Goal: Find specific page/section: Find specific page/section

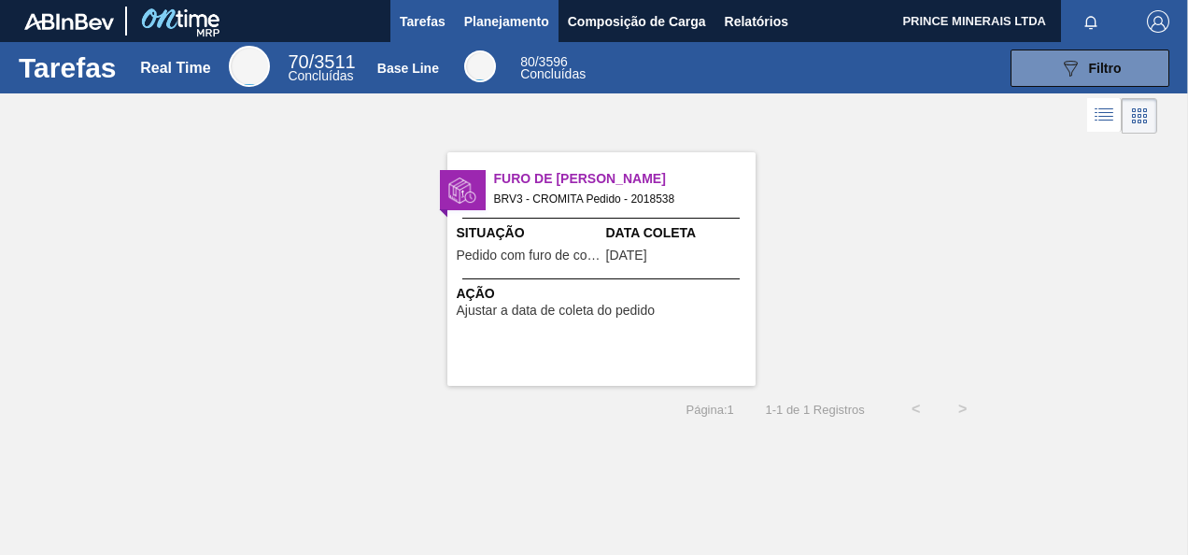
click at [485, 23] on span "Planejamento" at bounding box center [506, 21] width 85 height 22
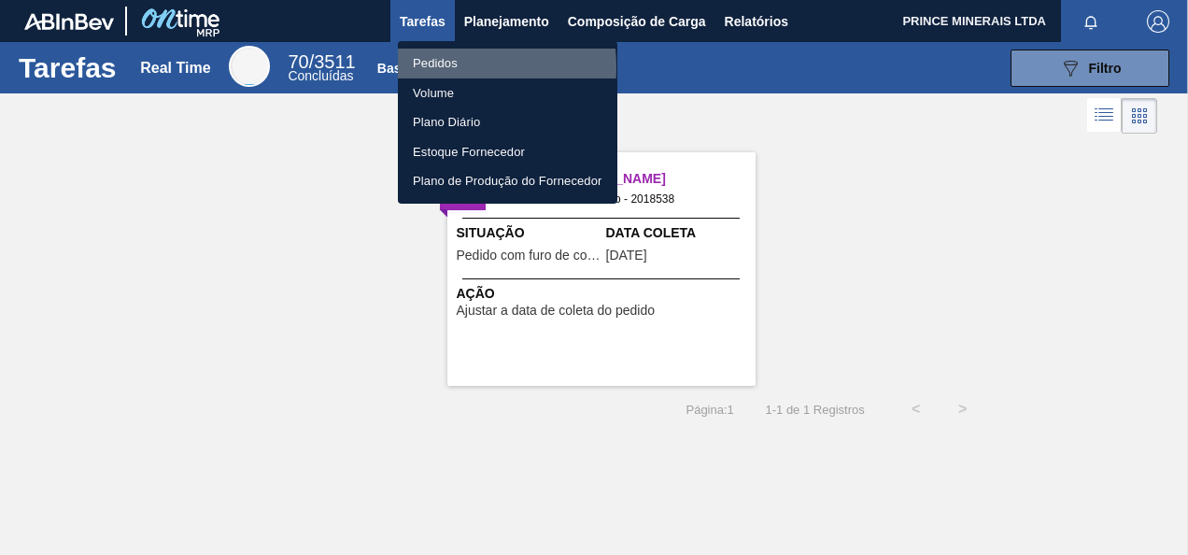
click at [446, 67] on li "Pedidos" at bounding box center [507, 64] width 219 height 30
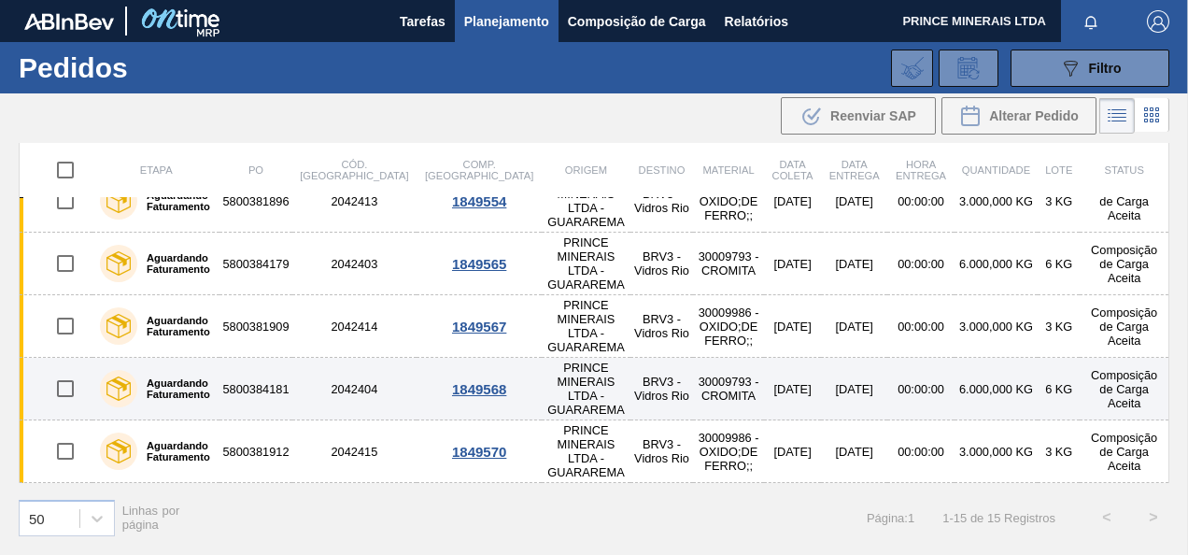
scroll to position [509, 0]
